Goal: Use online tool/utility: Utilize a website feature to perform a specific function

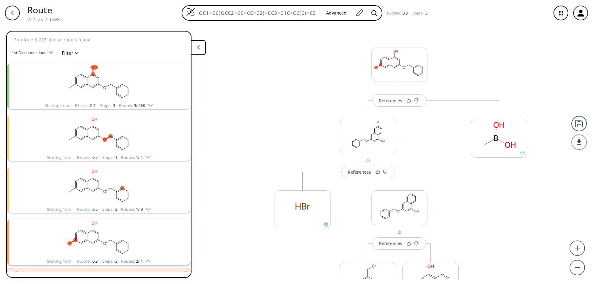
scroll to position [107, 0]
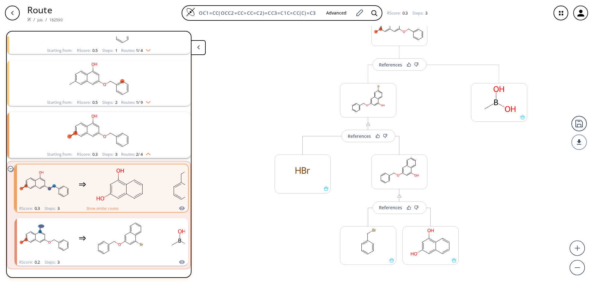
click at [16, 13] on div "button" at bounding box center [12, 13] width 15 height 15
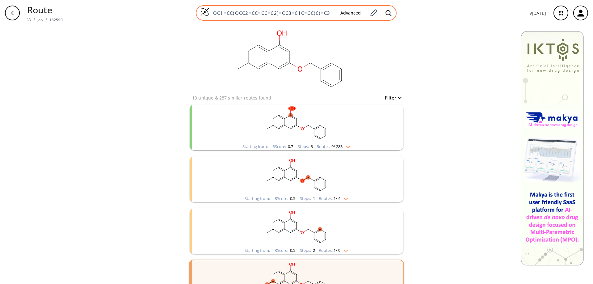
click at [206, 12] on img at bounding box center [204, 11] width 9 height 9
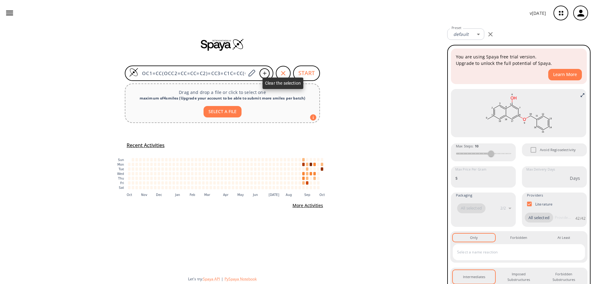
click at [281, 71] on icon "button" at bounding box center [283, 72] width 7 height 7
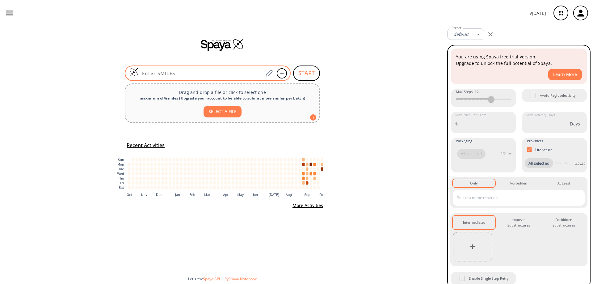
click at [240, 72] on input at bounding box center [200, 73] width 125 height 6
click at [187, 74] on input at bounding box center [200, 73] width 125 height 6
paste input "COC(C1=NN(C2=CC=CC3=C2NN=C3)C(C)=CC1=O)=O"
type input "COC(C1=NN(C2=CC=CC3=C2NN=C3)C(C)=CC1=O)=O"
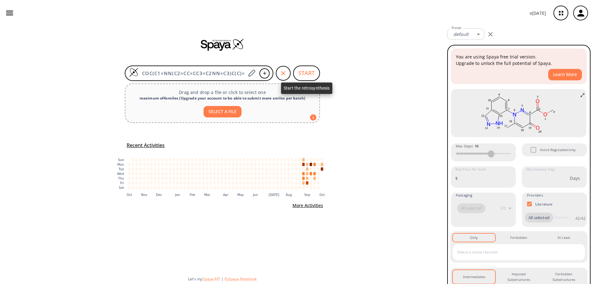
click at [310, 72] on button "START" at bounding box center [306, 72] width 27 height 15
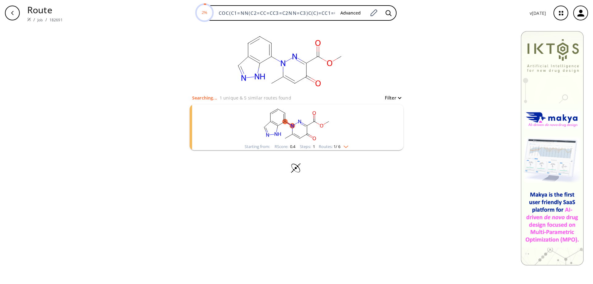
click at [302, 122] on rect "clusters" at bounding box center [296, 123] width 161 height 39
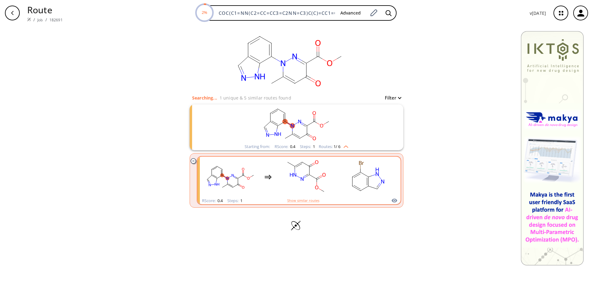
click at [374, 173] on rect "clusters" at bounding box center [368, 177] width 56 height 39
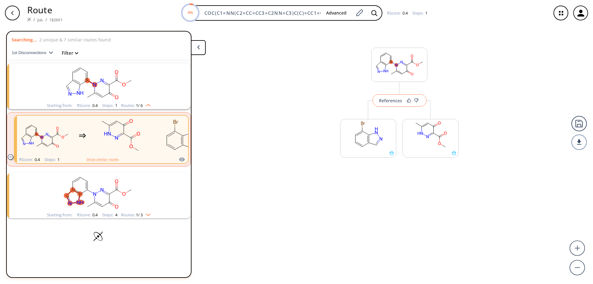
click at [402, 102] on button "References" at bounding box center [400, 100] width 54 height 12
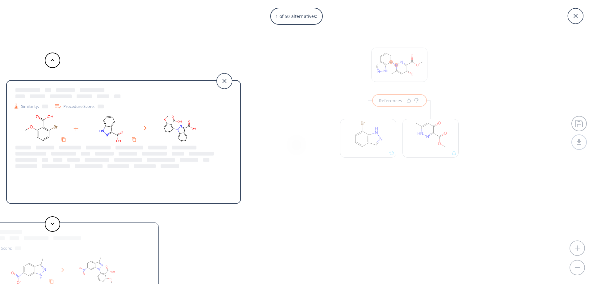
drag, startPoint x: 573, startPoint y: 13, endPoint x: 491, endPoint y: 36, distance: 84.9
click at [573, 14] on icon at bounding box center [575, 15] width 15 height 15
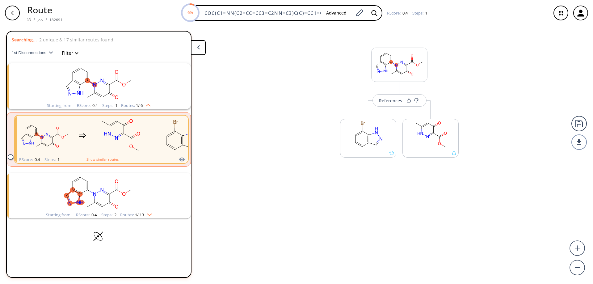
click at [14, 14] on icon "button" at bounding box center [12, 13] width 5 height 5
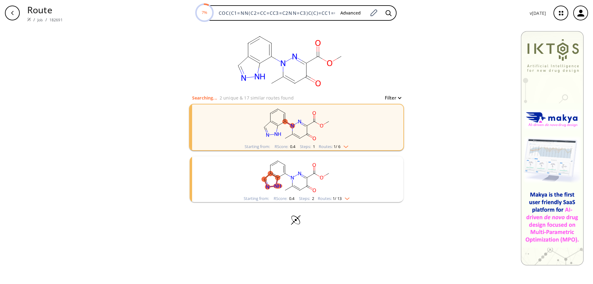
click at [298, 179] on rect "clusters" at bounding box center [296, 175] width 161 height 39
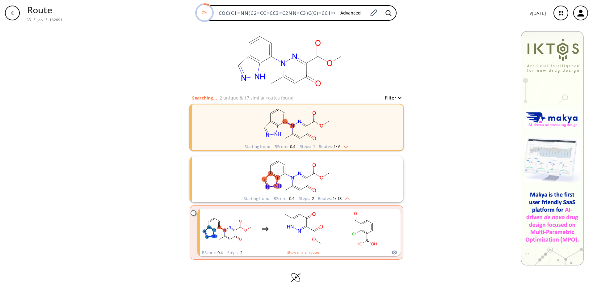
scroll to position [10, 0]
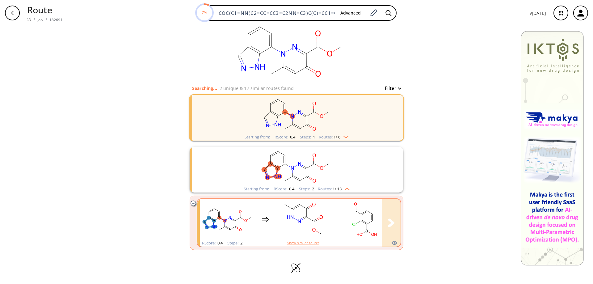
click at [354, 219] on rect "clusters" at bounding box center [365, 219] width 56 height 39
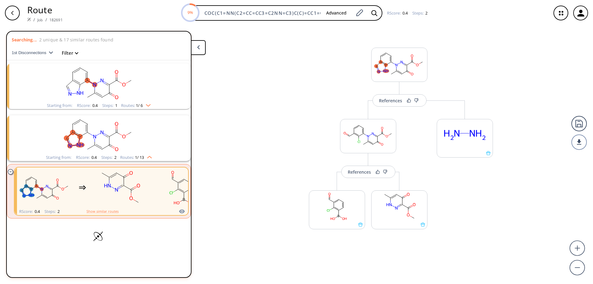
click at [14, 17] on div "button" at bounding box center [12, 13] width 15 height 15
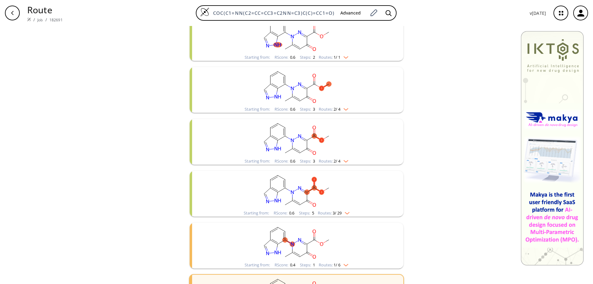
scroll to position [93, 0]
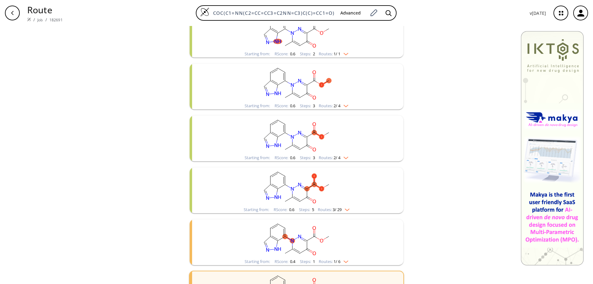
click at [294, 136] on rect "clusters" at bounding box center [296, 135] width 161 height 39
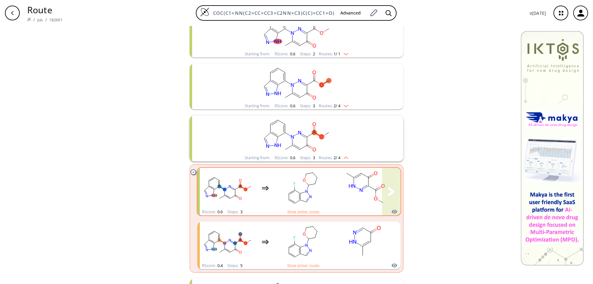
click at [342, 183] on rect "clusters" at bounding box center [365, 188] width 56 height 39
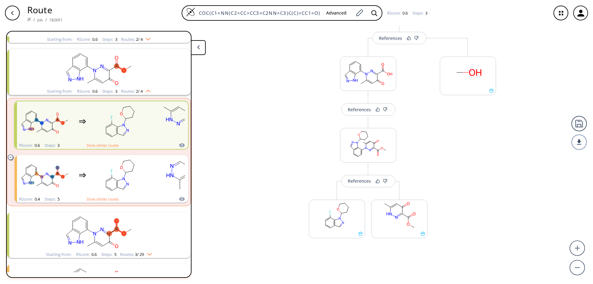
scroll to position [71, 0]
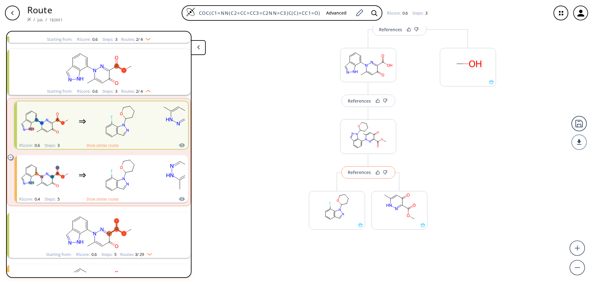
click at [359, 171] on div "References" at bounding box center [359, 172] width 23 height 4
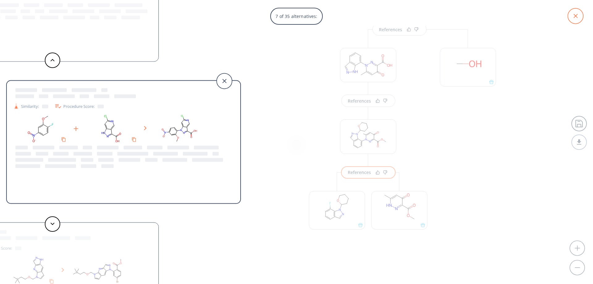
click at [575, 13] on icon at bounding box center [575, 15] width 15 height 15
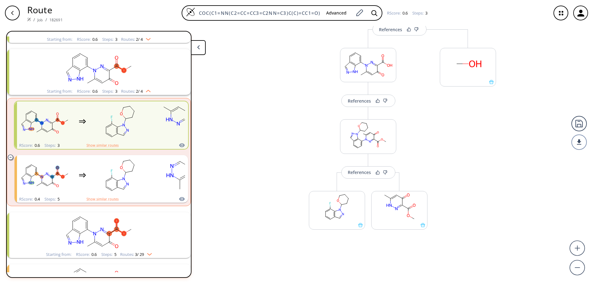
click at [15, 15] on div "button" at bounding box center [12, 13] width 15 height 15
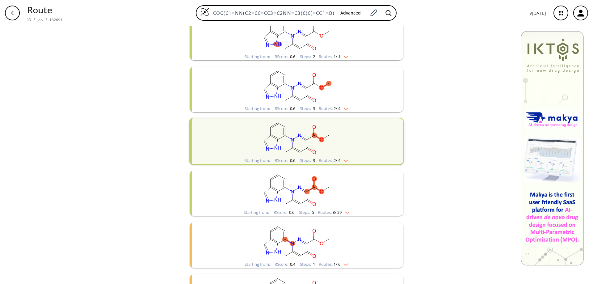
scroll to position [93, 0]
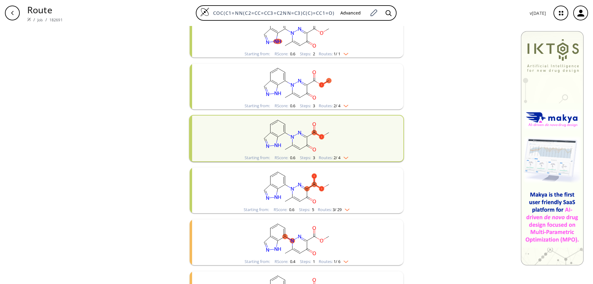
click at [301, 192] on rect "clusters" at bounding box center [296, 186] width 161 height 39
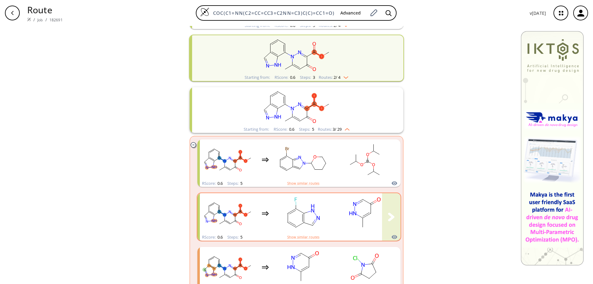
scroll to position [185, 0]
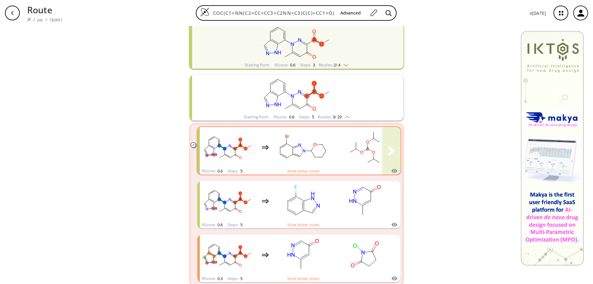
click at [331, 149] on div "clusters" at bounding box center [389, 147] width 378 height 40
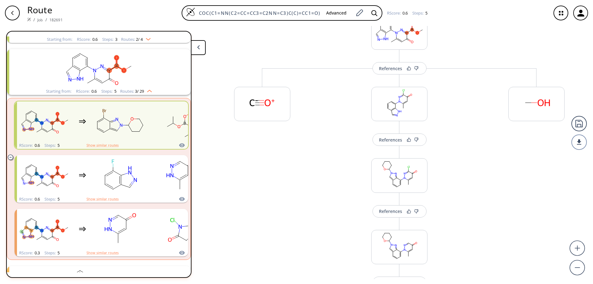
scroll to position [93, 0]
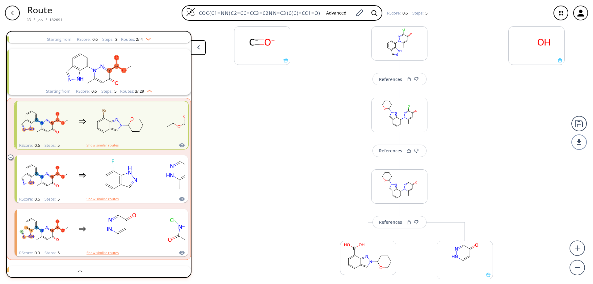
click at [11, 10] on div "button" at bounding box center [12, 13] width 15 height 15
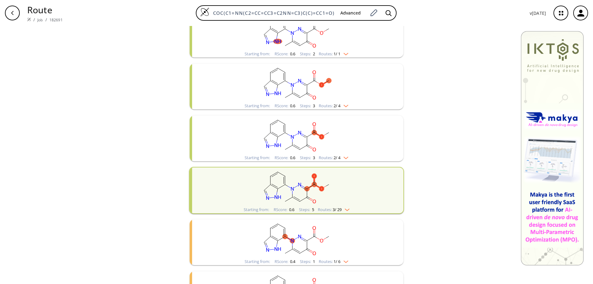
scroll to position [154, 0]
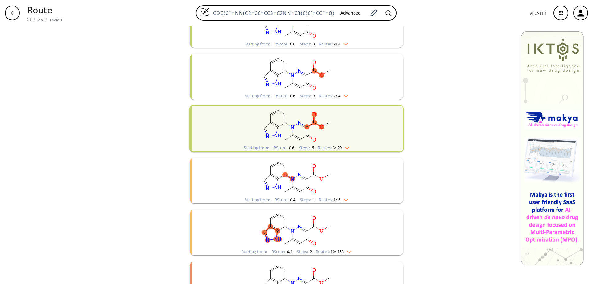
click at [297, 180] on rect "clusters" at bounding box center [296, 177] width 161 height 39
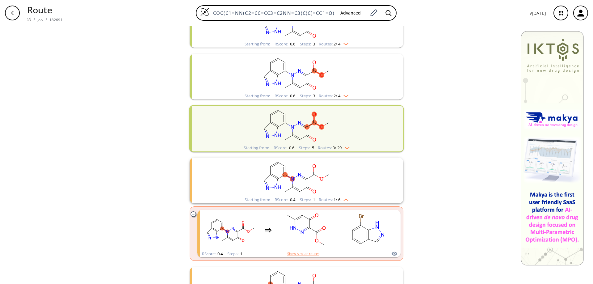
scroll to position [185, 0]
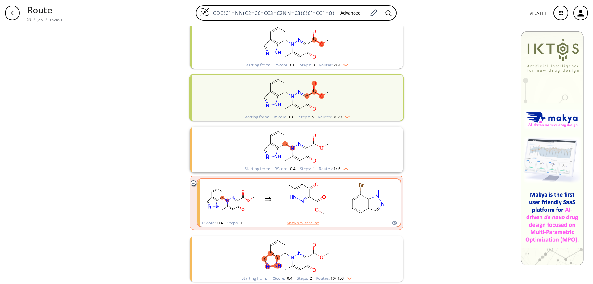
click at [340, 200] on rect "clusters" at bounding box center [368, 199] width 56 height 39
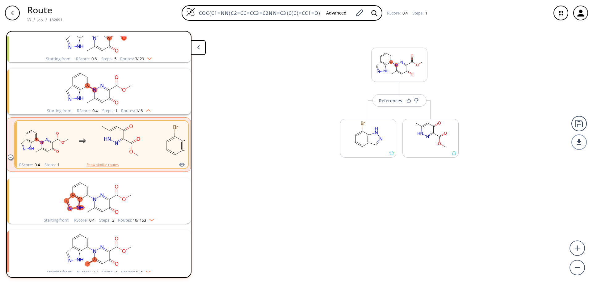
scroll to position [209, 0]
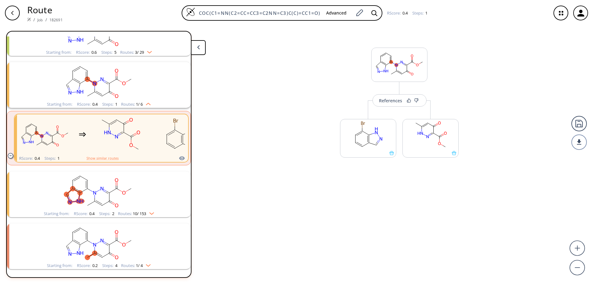
click at [104, 198] on rect "clusters" at bounding box center [99, 190] width 161 height 39
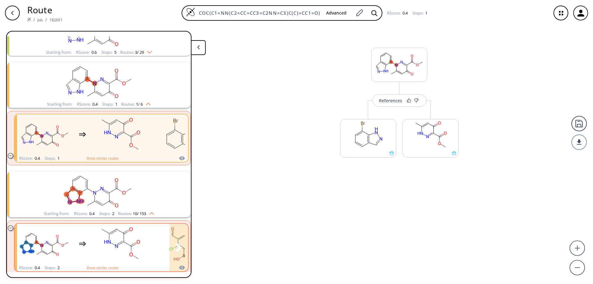
click at [99, 235] on rect "clusters" at bounding box center [120, 244] width 56 height 39
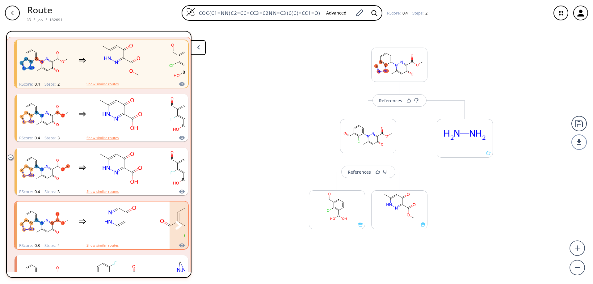
scroll to position [394, 0]
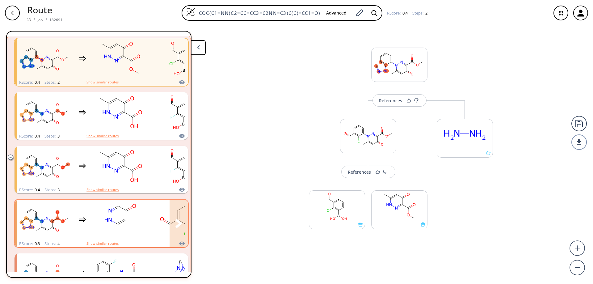
click at [119, 220] on rect "clusters" at bounding box center [120, 219] width 56 height 39
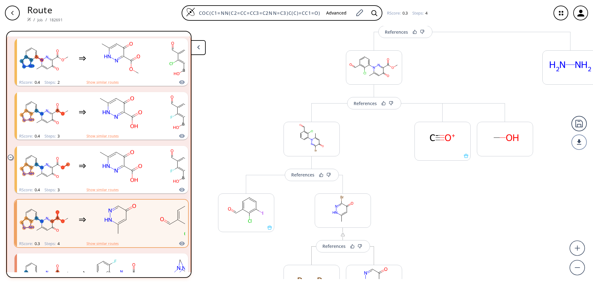
scroll to position [124, 0]
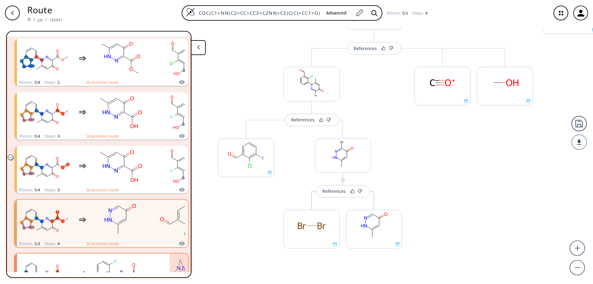
click at [131, 262] on rect "clusters" at bounding box center [120, 273] width 56 height 39
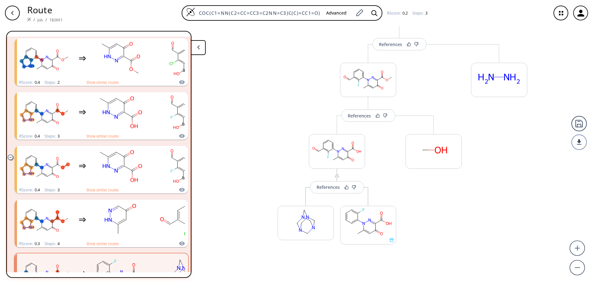
scroll to position [67, 0]
